Goal: Transaction & Acquisition: Download file/media

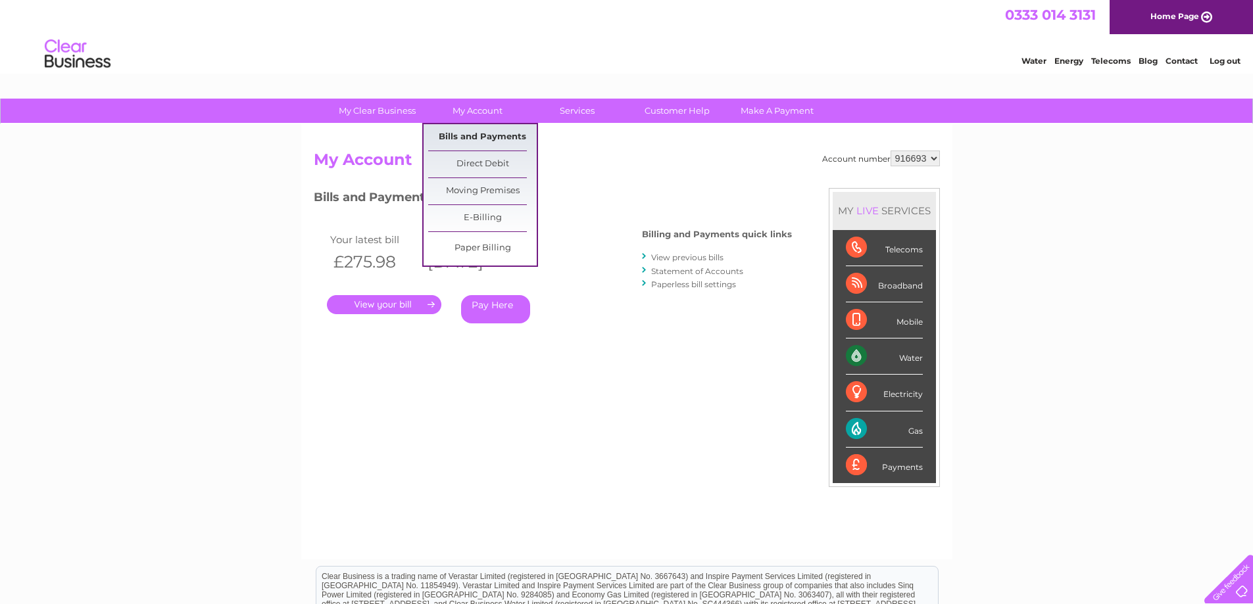
click at [487, 135] on link "Bills and Payments" at bounding box center [482, 137] width 108 height 26
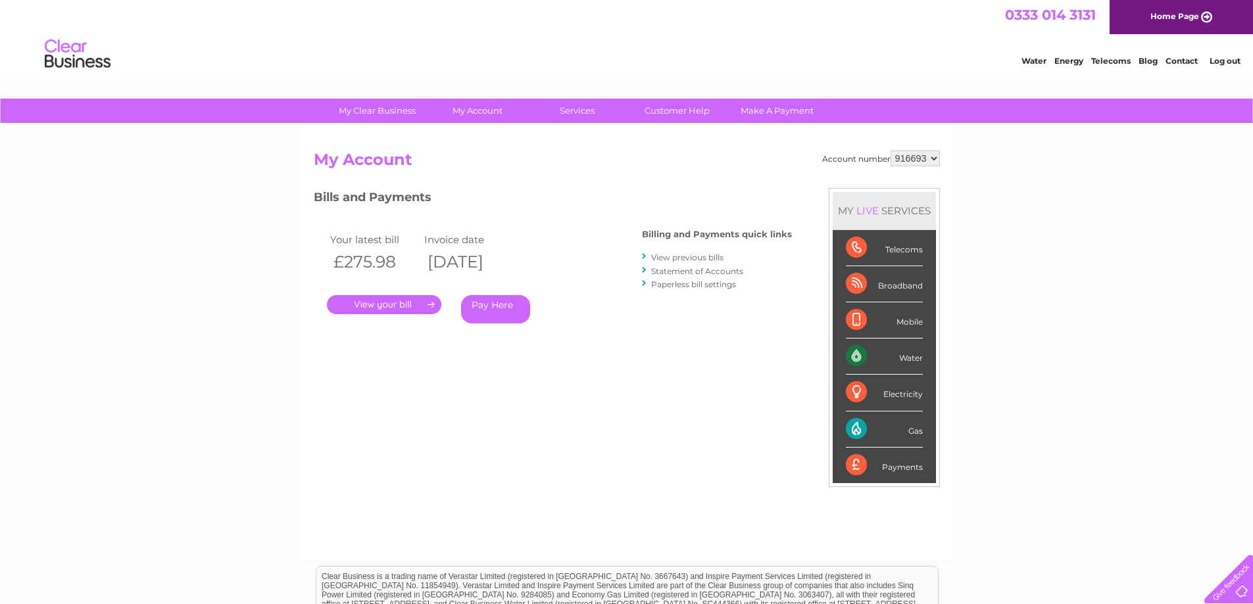
click at [699, 259] on link "View previous bills" at bounding box center [687, 257] width 72 height 10
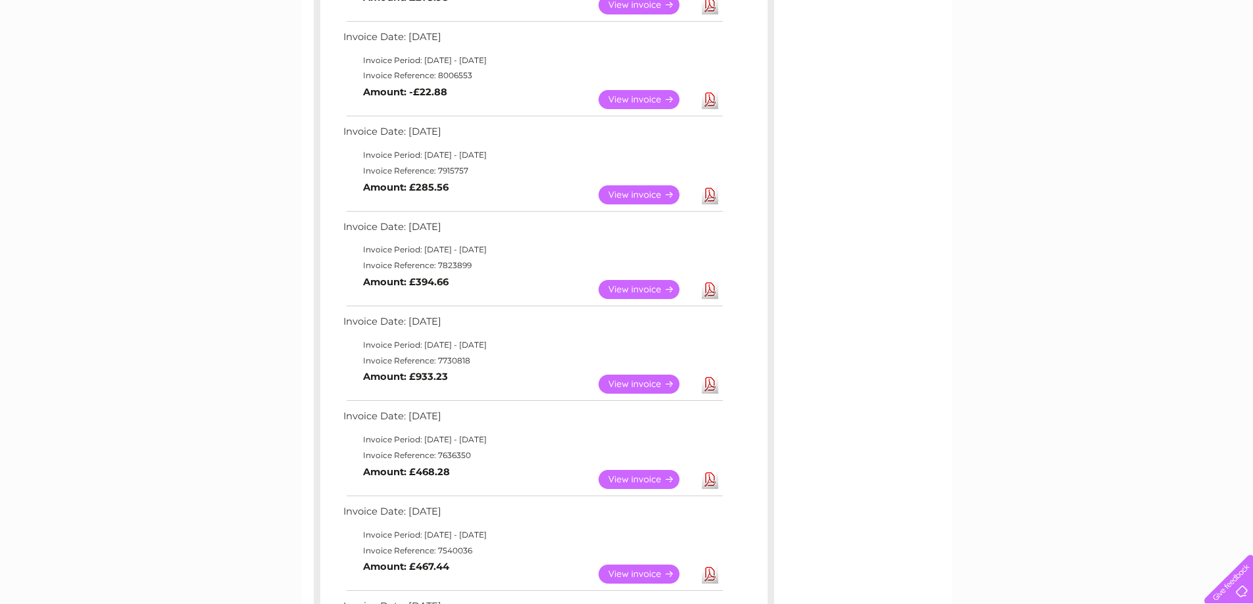
scroll to position [329, 0]
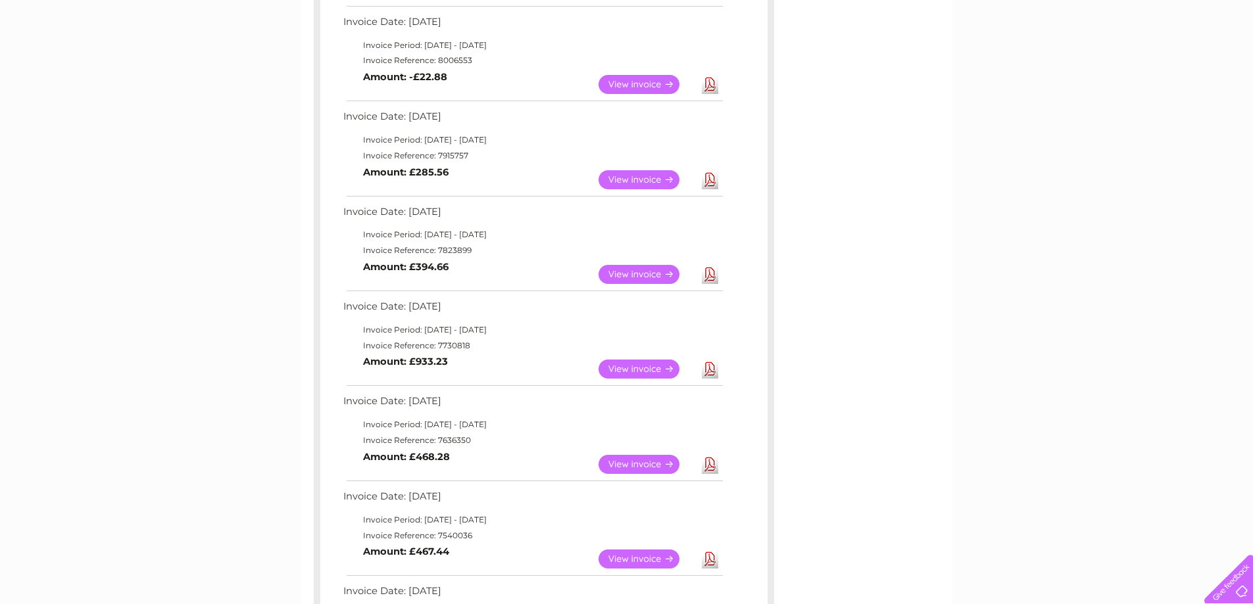
click at [709, 367] on link "Download" at bounding box center [710, 369] width 16 height 19
click at [706, 278] on link "Download" at bounding box center [710, 274] width 16 height 19
click at [712, 178] on link "Download" at bounding box center [710, 179] width 16 height 19
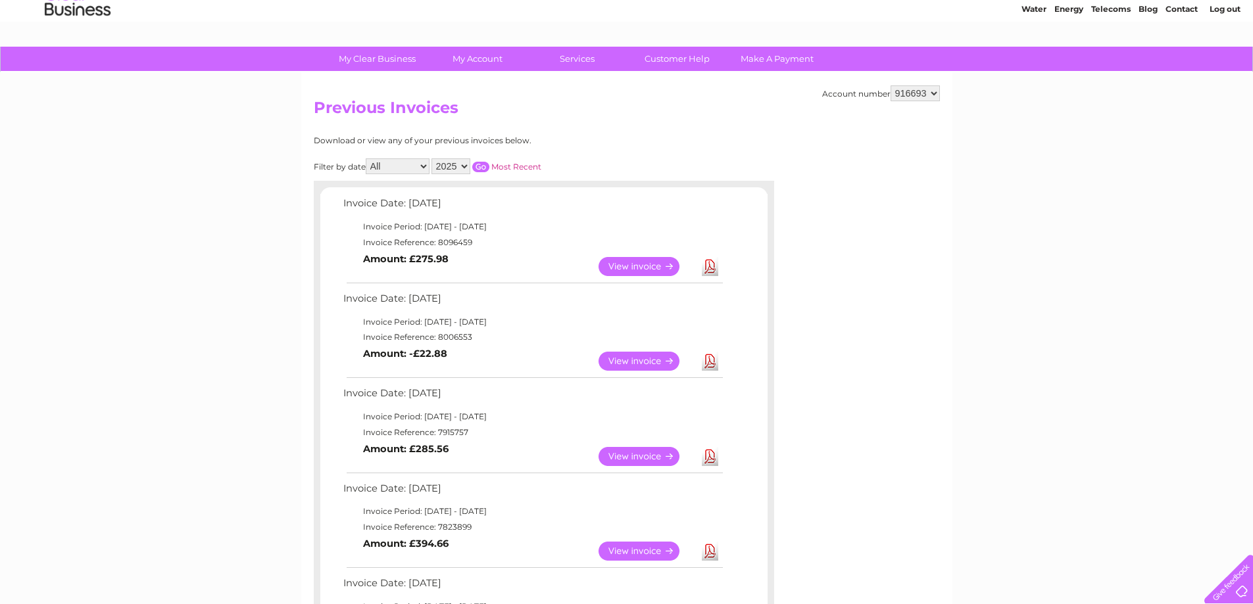
scroll to position [132, 0]
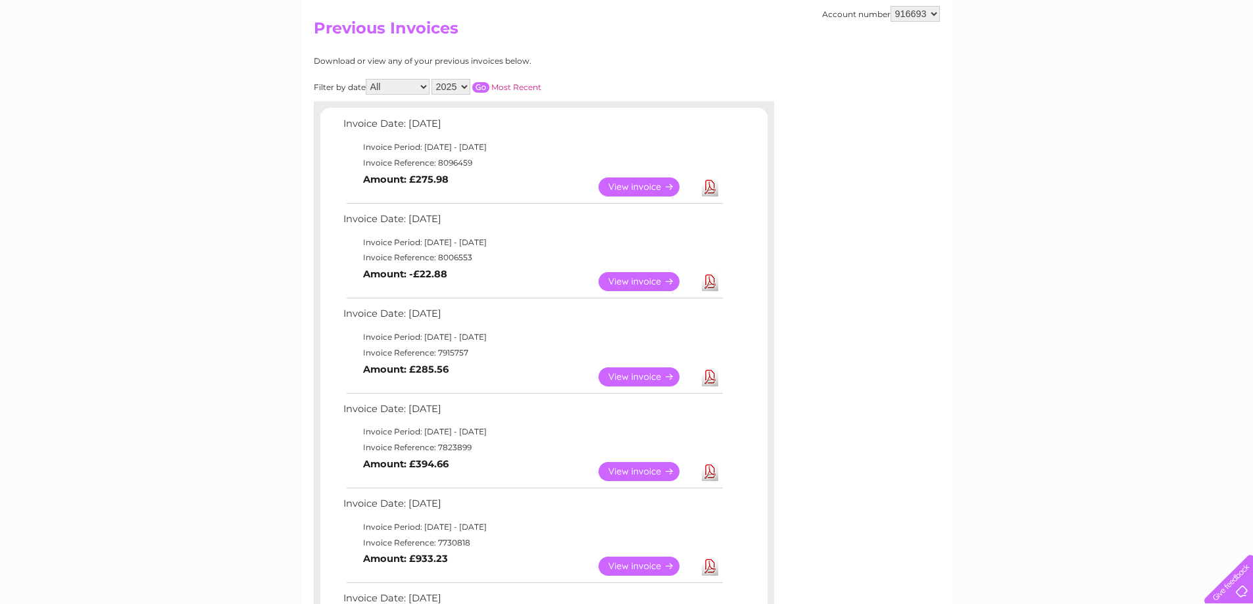
click at [711, 186] on link "Download" at bounding box center [710, 187] width 16 height 19
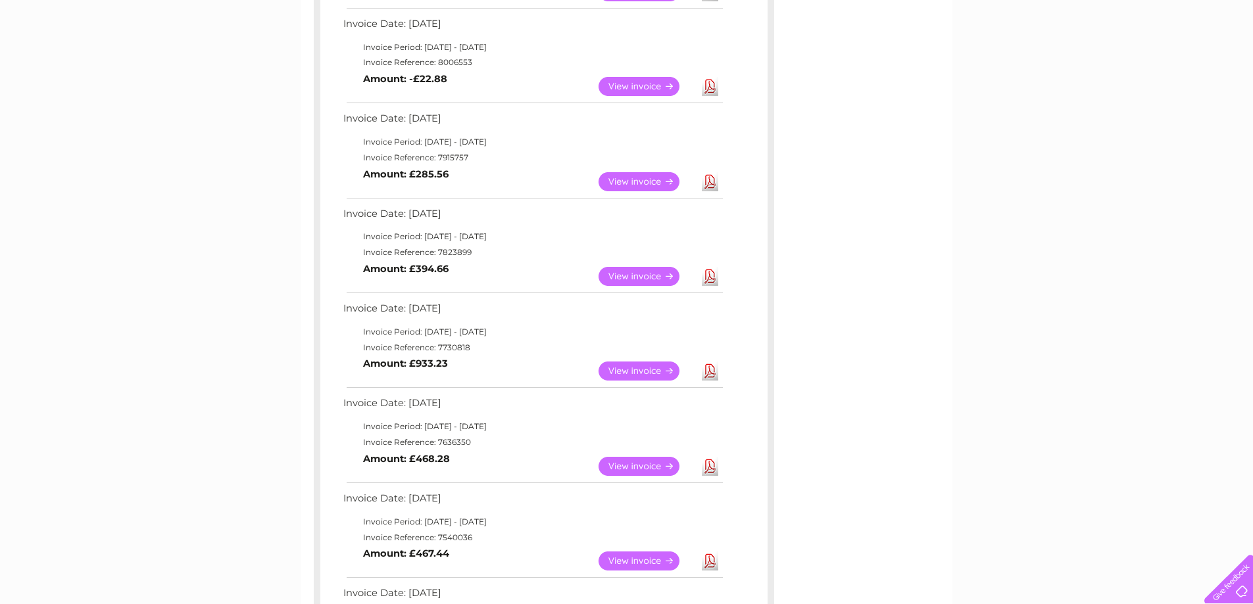
scroll to position [329, 0]
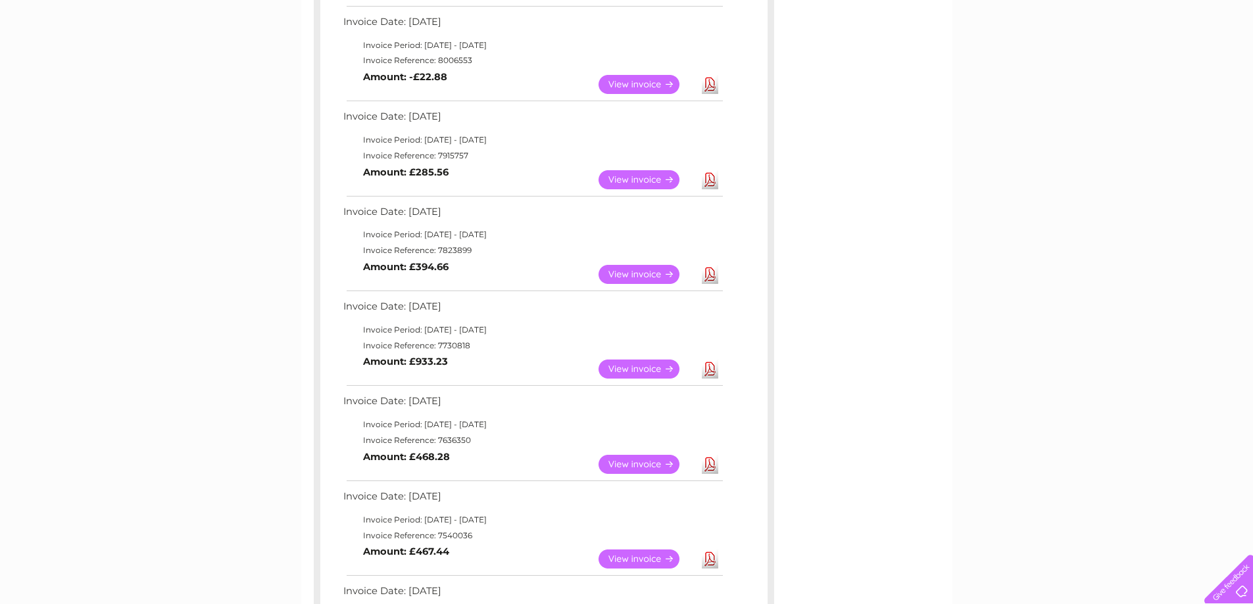
click at [713, 373] on link "Download" at bounding box center [710, 369] width 16 height 19
click at [711, 274] on link "Download" at bounding box center [710, 274] width 16 height 19
